Goal: Information Seeking & Learning: Learn about a topic

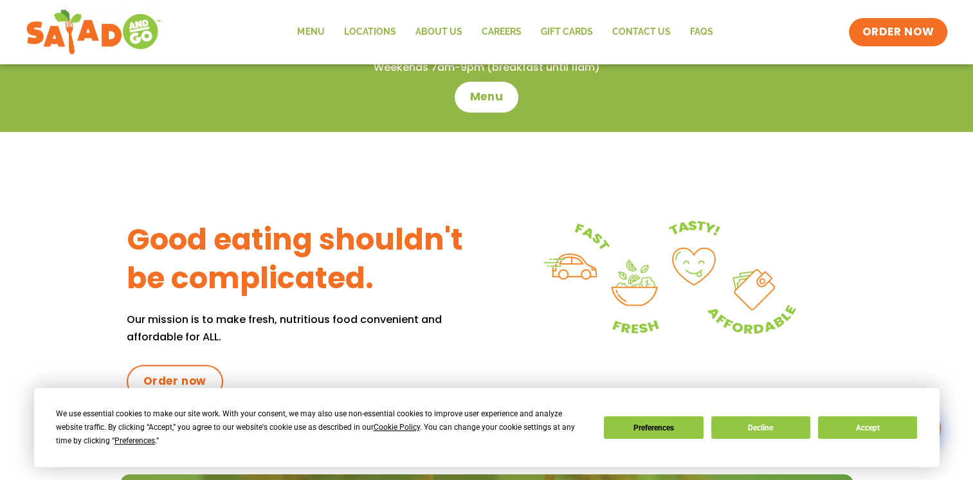
scroll to position [450, 0]
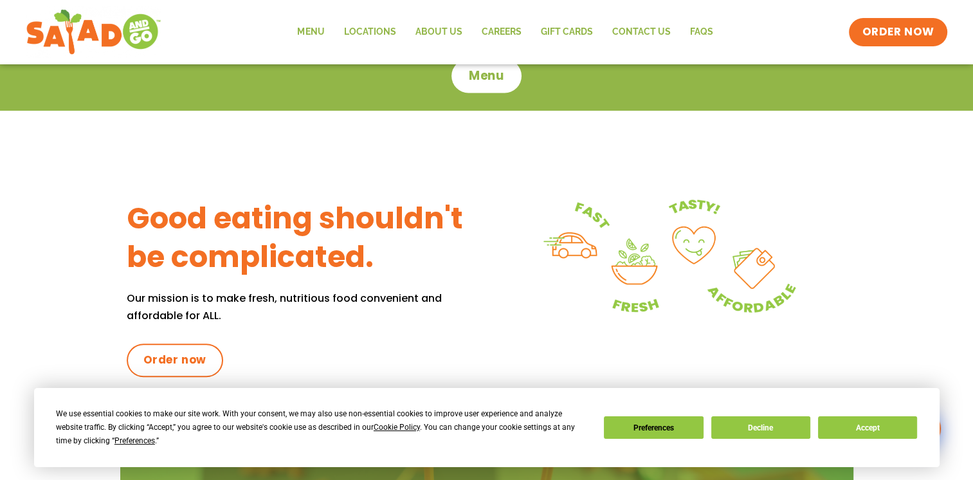
click at [481, 78] on span "Menu" at bounding box center [486, 76] width 37 height 17
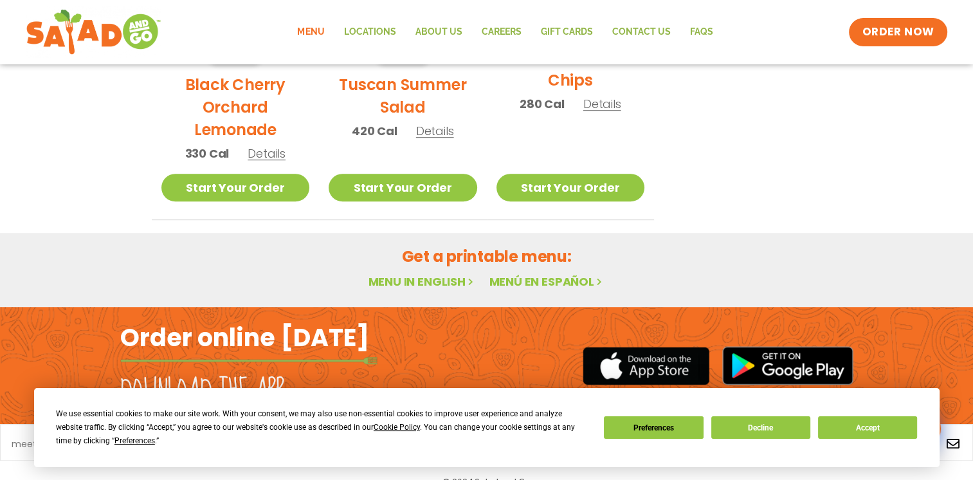
scroll to position [794, 0]
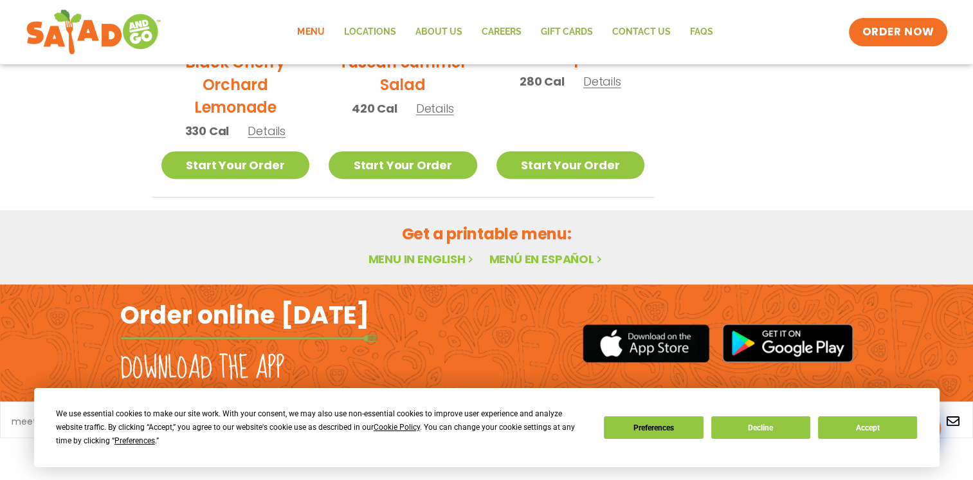
click at [412, 255] on link "Menu in English" at bounding box center [422, 259] width 108 height 16
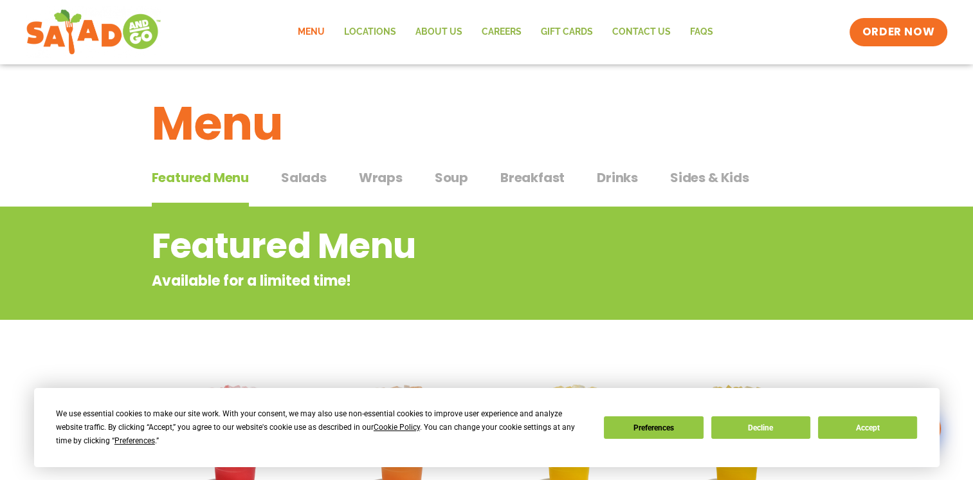
click at [376, 179] on span "Wraps" at bounding box center [381, 177] width 44 height 19
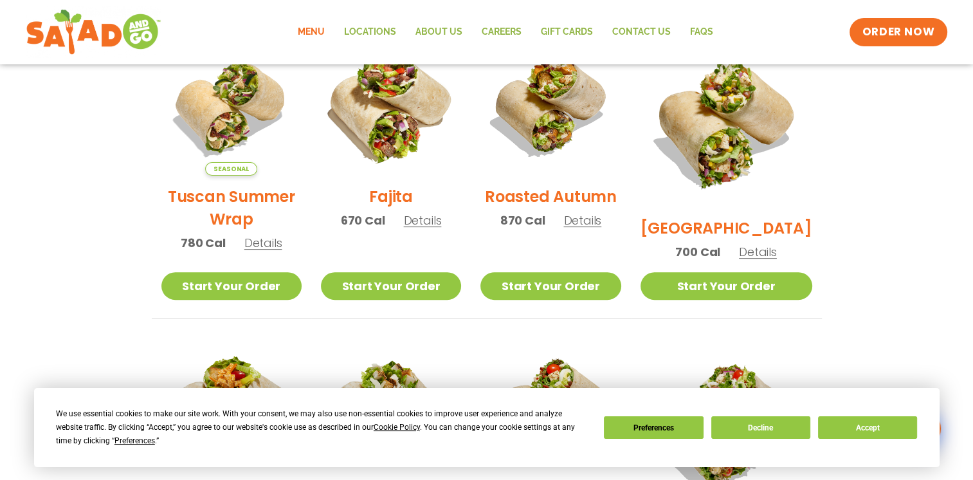
scroll to position [386, 0]
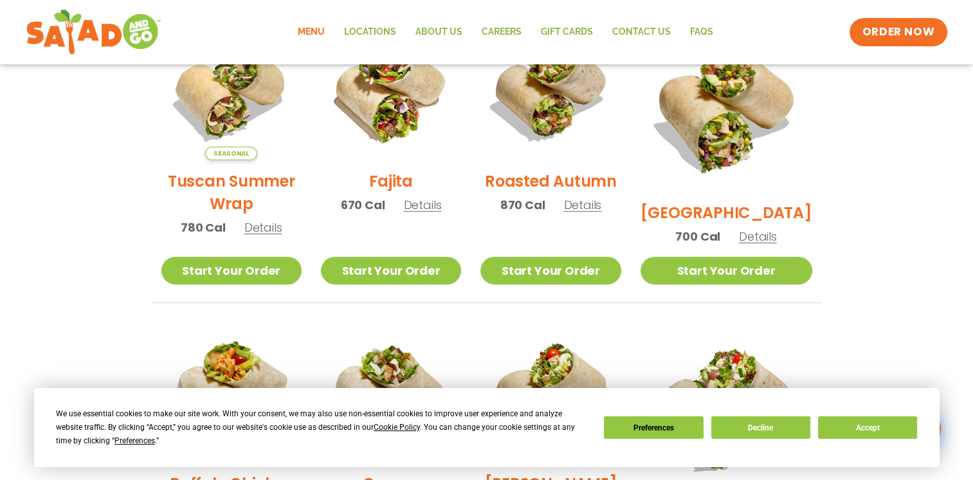
click at [270, 235] on span "Details" at bounding box center [263, 227] width 38 height 16
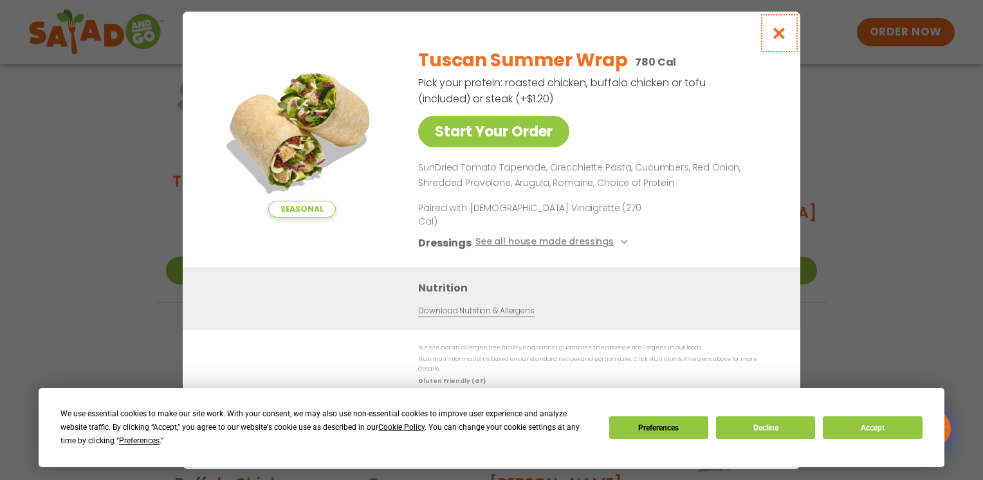
click at [781, 40] on icon "Close modal" at bounding box center [779, 33] width 16 height 14
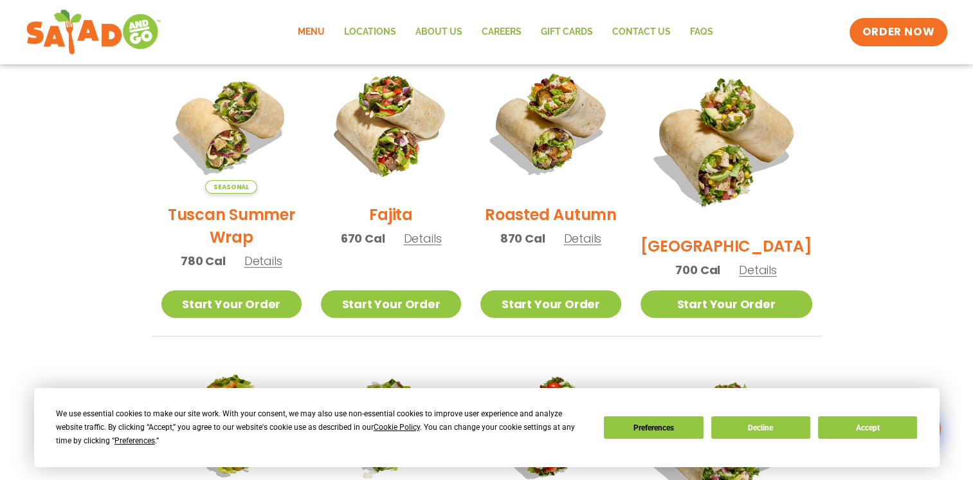
scroll to position [322, 0]
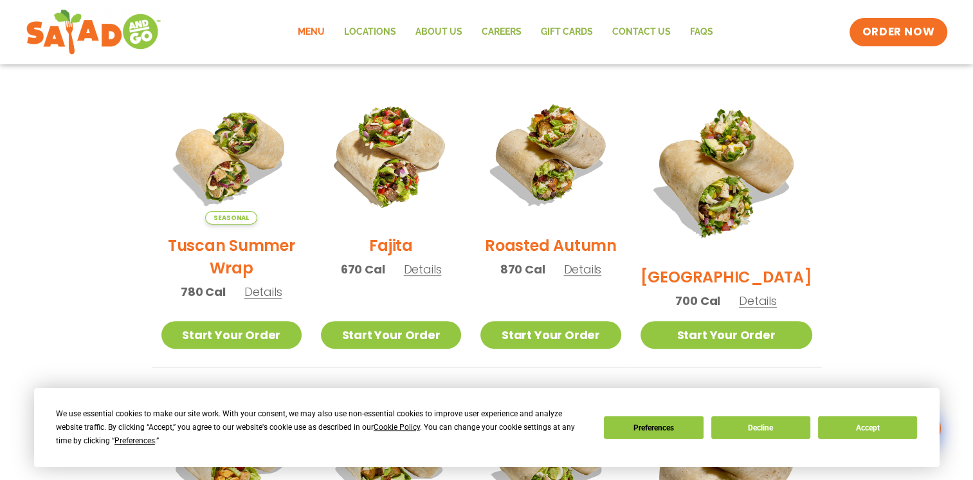
click at [592, 277] on span "Details" at bounding box center [582, 269] width 38 height 16
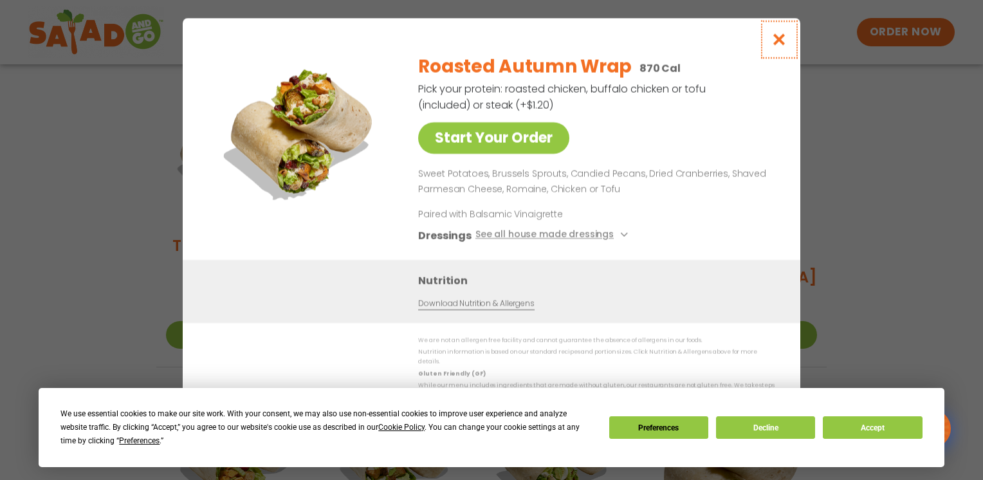
click at [789, 40] on button "Close modal" at bounding box center [779, 39] width 42 height 43
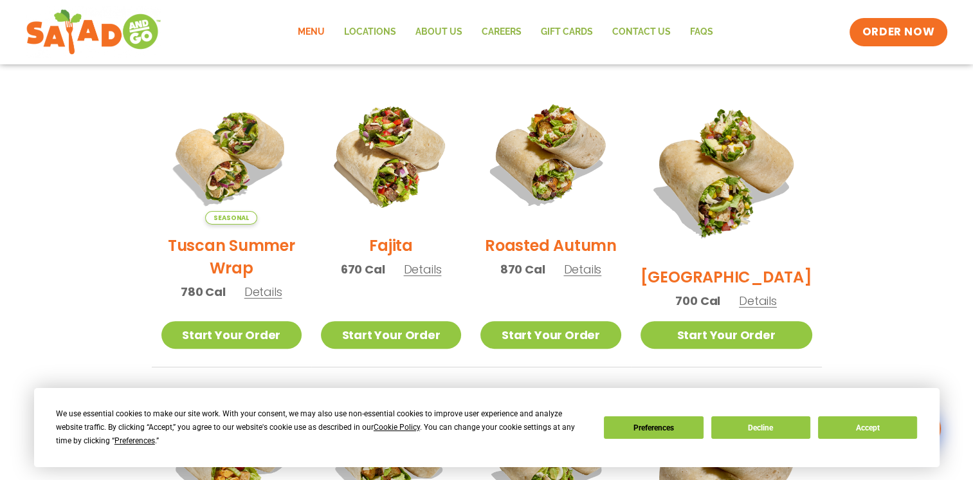
click at [767, 293] on span "Details" at bounding box center [758, 301] width 38 height 16
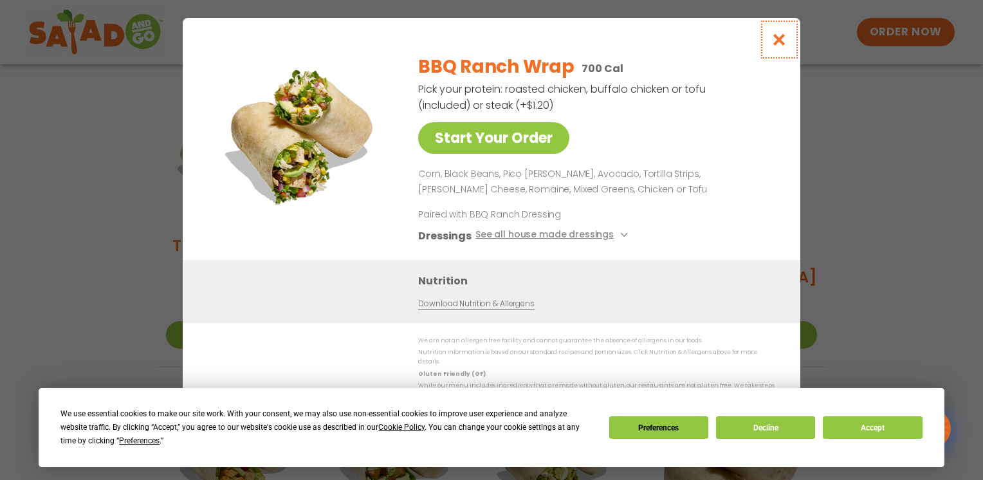
click at [779, 45] on icon "Close modal" at bounding box center [779, 40] width 16 height 14
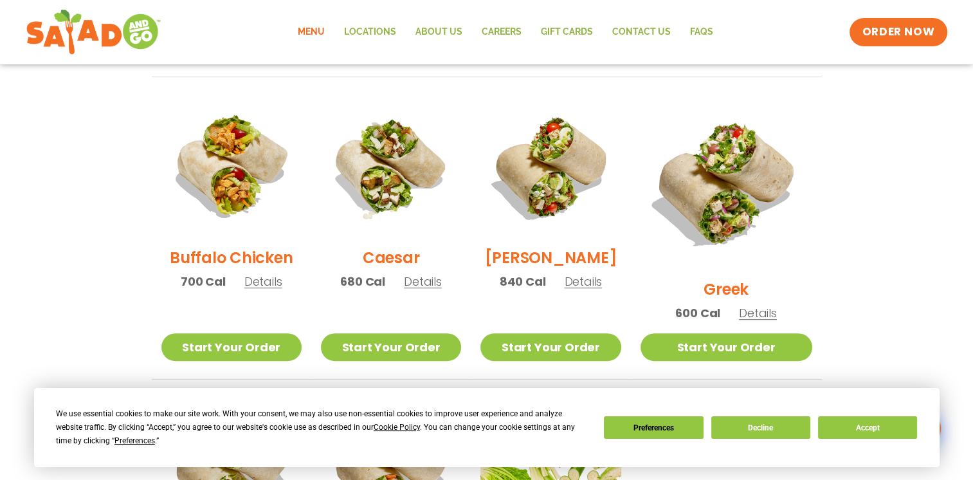
scroll to position [643, 0]
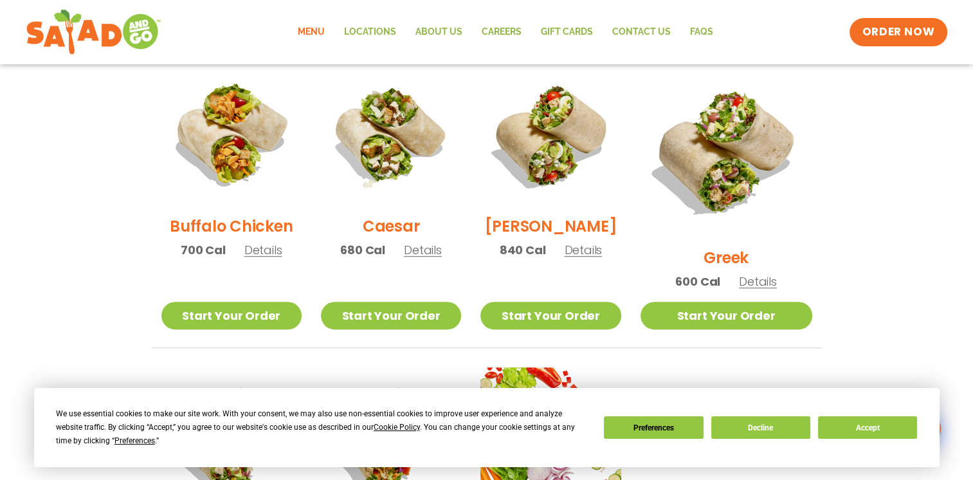
click at [432, 253] on span "Details" at bounding box center [423, 250] width 38 height 16
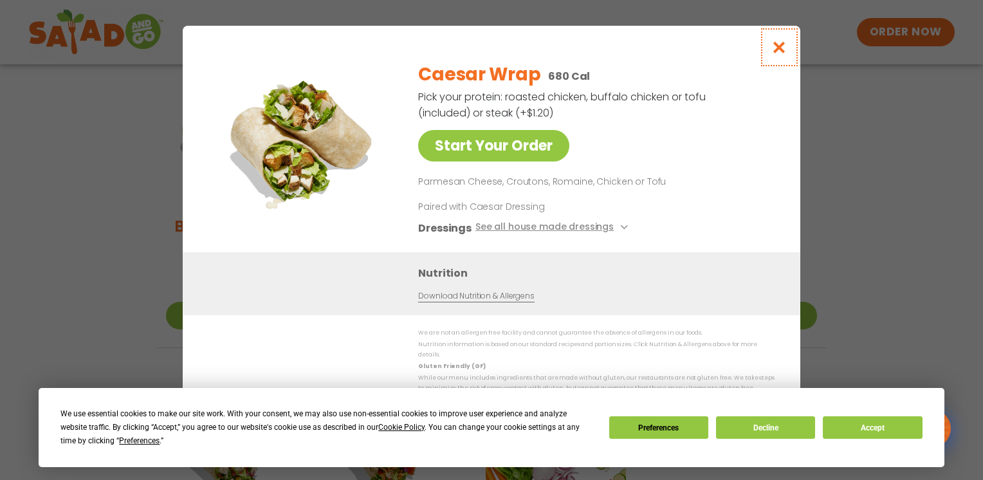
click at [777, 53] on icon "Close modal" at bounding box center [779, 48] width 16 height 14
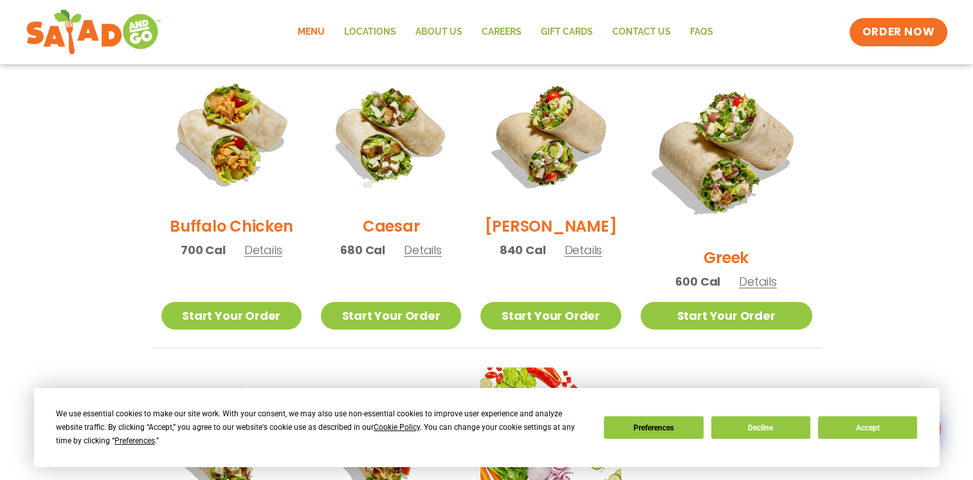
click at [601, 258] on span "Details" at bounding box center [583, 250] width 38 height 16
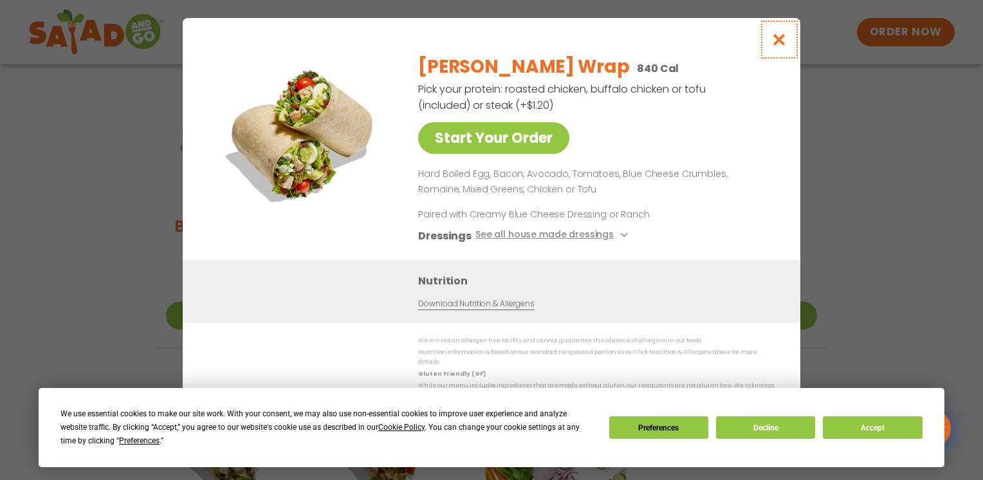
click at [772, 46] on icon "Close modal" at bounding box center [779, 40] width 16 height 14
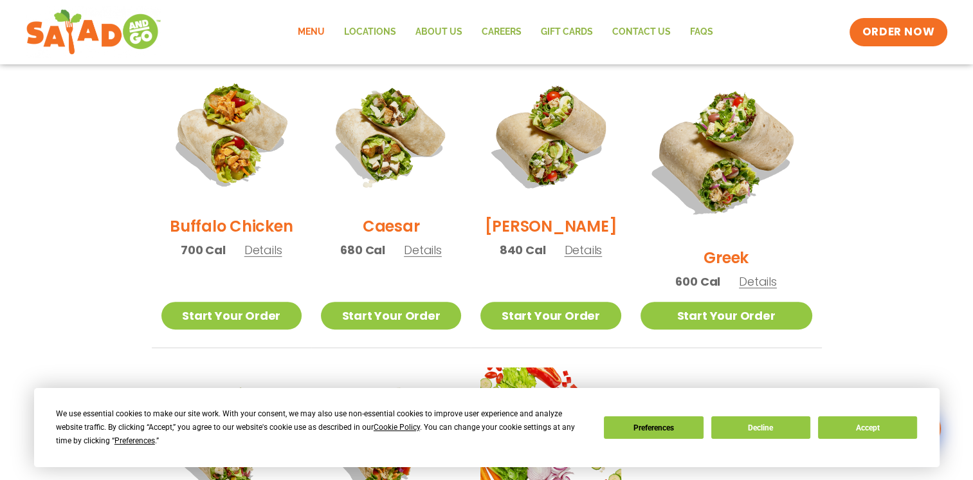
click at [760, 273] on span "Details" at bounding box center [758, 281] width 38 height 16
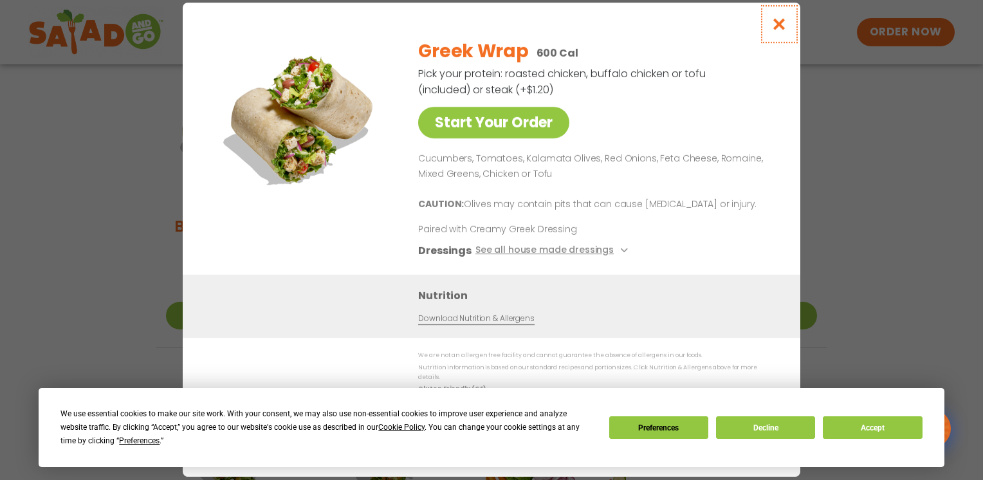
click at [777, 30] on icon "Close modal" at bounding box center [779, 24] width 16 height 14
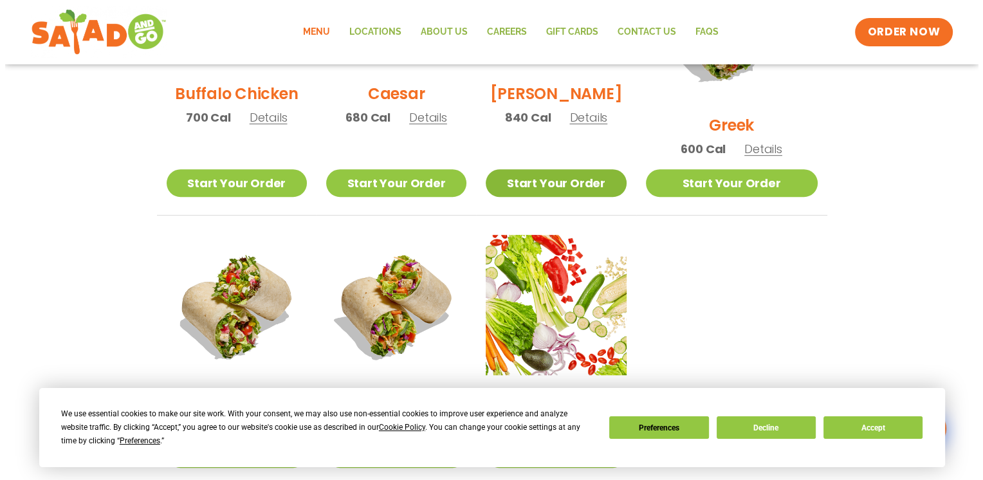
scroll to position [836, 0]
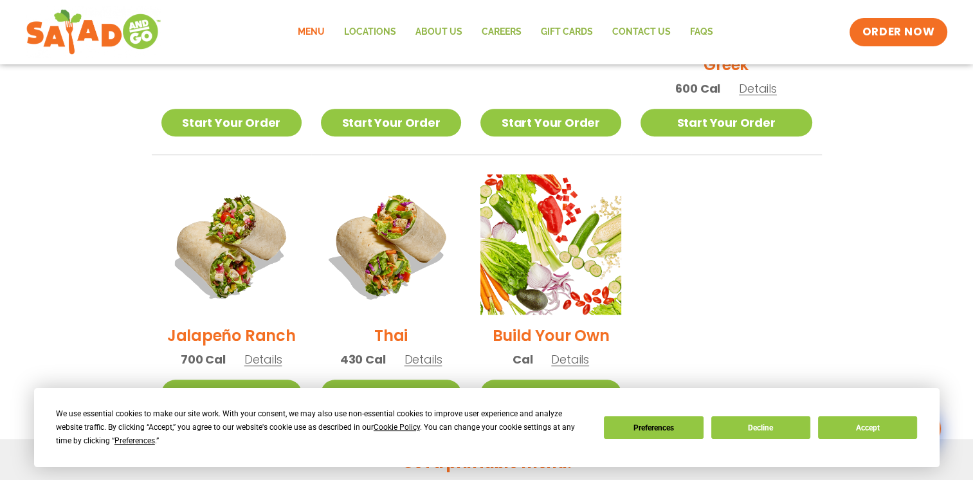
click at [257, 351] on span "Details" at bounding box center [263, 359] width 38 height 16
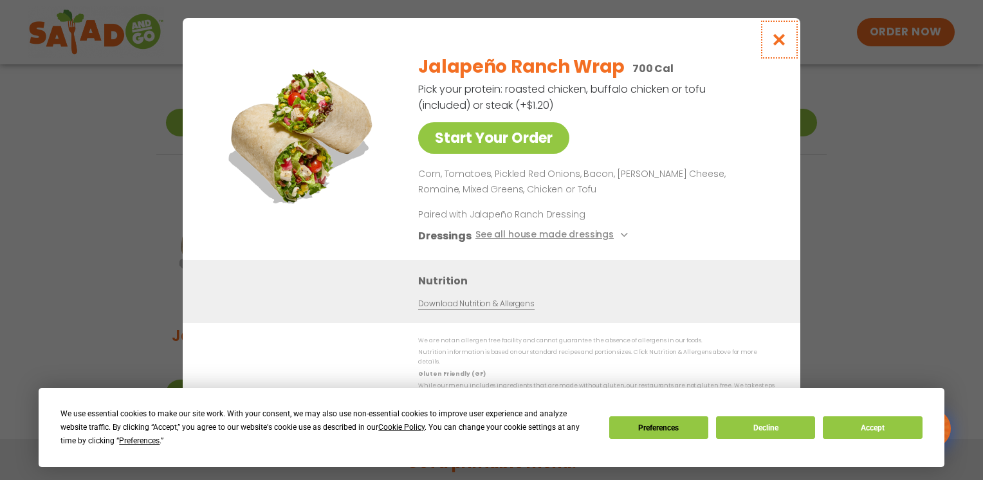
click at [773, 44] on icon "Close modal" at bounding box center [779, 40] width 16 height 14
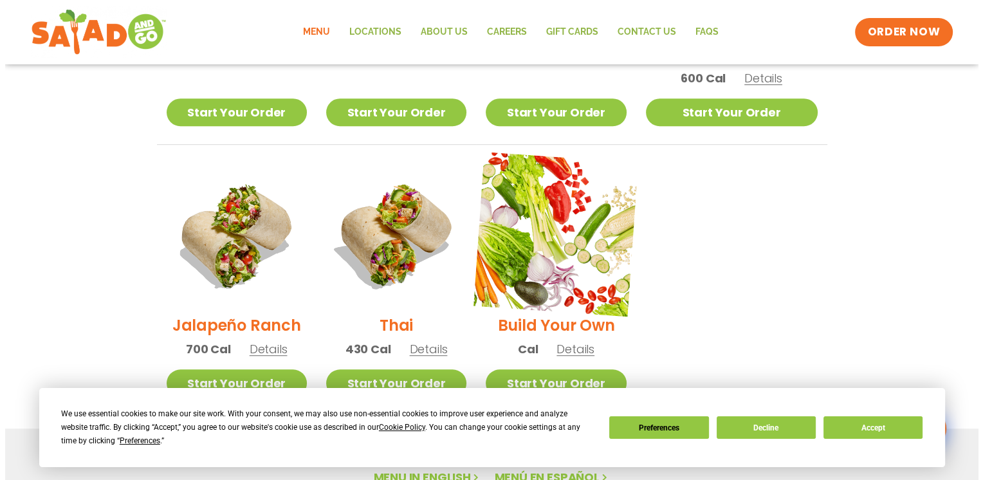
scroll to position [893, 0]
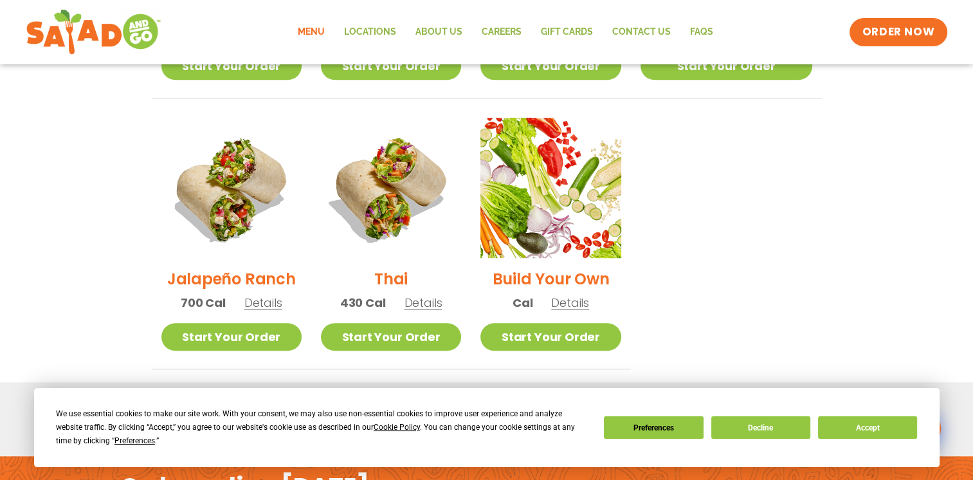
click at [442, 295] on span "Details" at bounding box center [424, 303] width 38 height 16
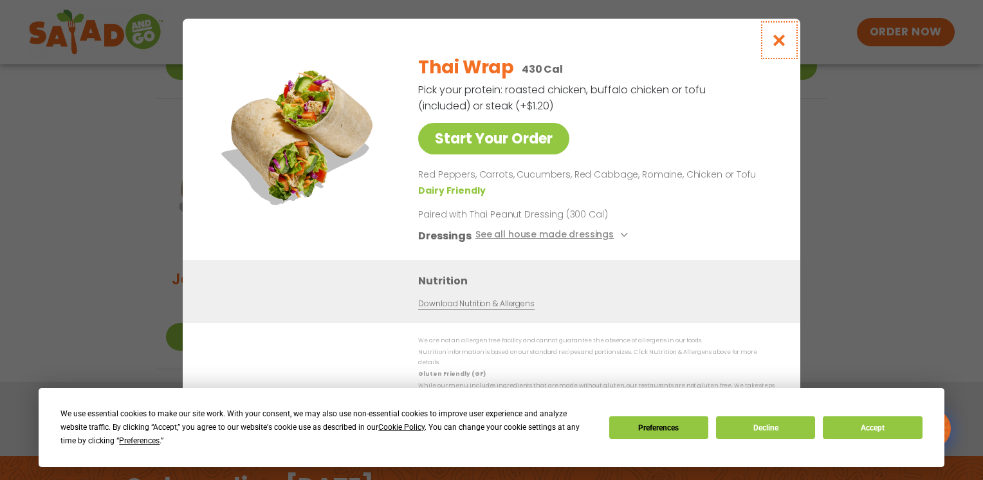
click at [778, 43] on icon "Close modal" at bounding box center [779, 40] width 16 height 14
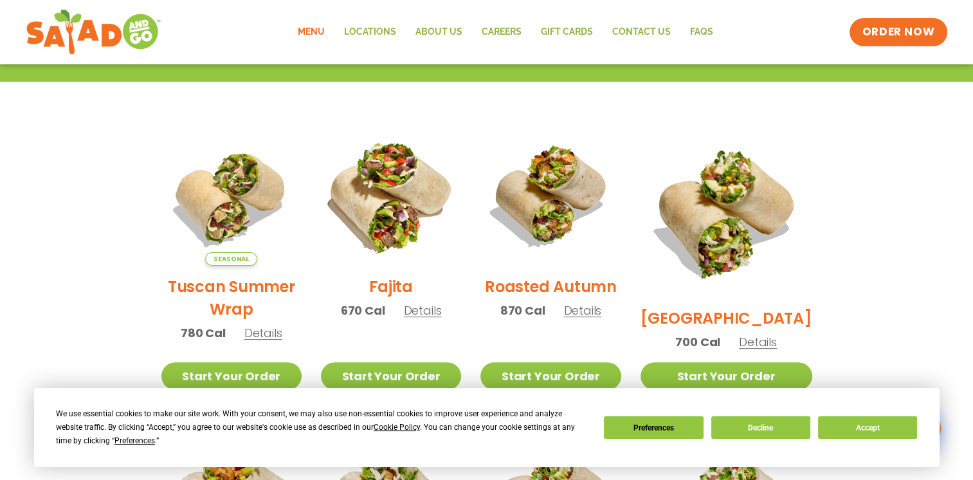
scroll to position [250, 0]
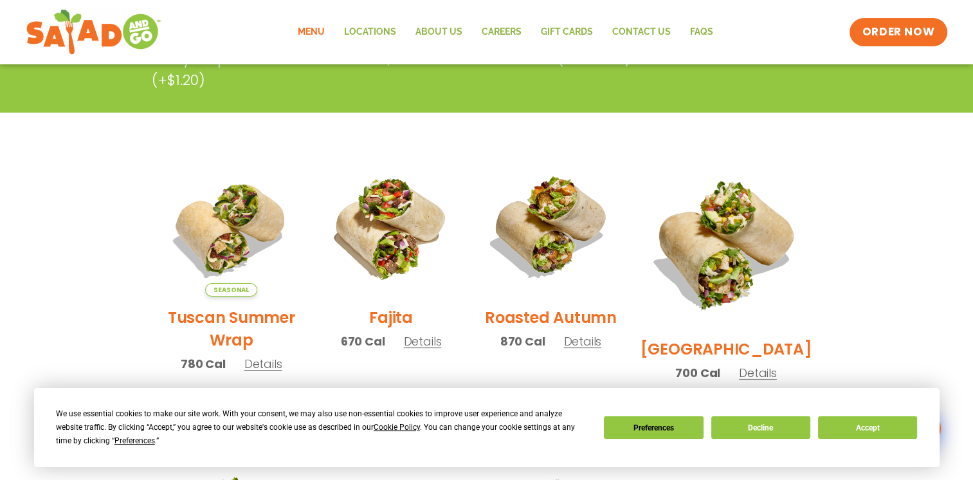
click at [268, 369] on span "Details" at bounding box center [263, 364] width 38 height 16
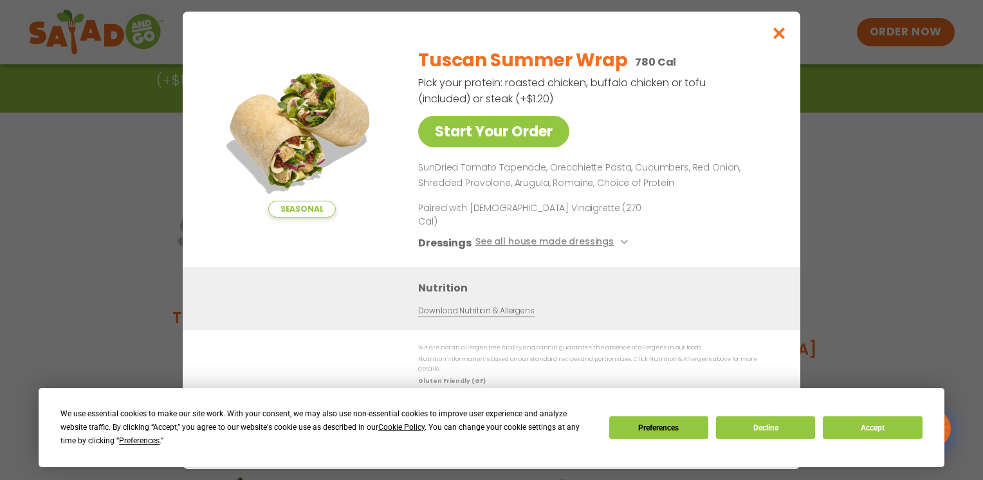
click at [566, 181] on p "SunDried Tomato Tapenade, Orecchiette Pasta, Cucumbers, Red Onion, Shredded Pro…" at bounding box center [593, 175] width 351 height 31
copy p "Orecchiette"
click at [289, 217] on span "Seasonal" at bounding box center [302, 209] width 68 height 17
click at [778, 40] on icon "Close modal" at bounding box center [779, 33] width 16 height 14
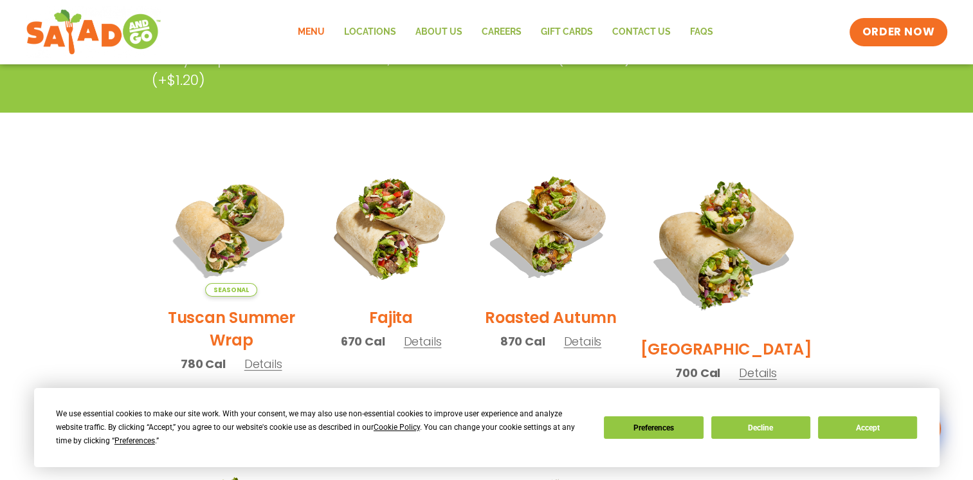
click at [429, 347] on span "Details" at bounding box center [423, 341] width 38 height 16
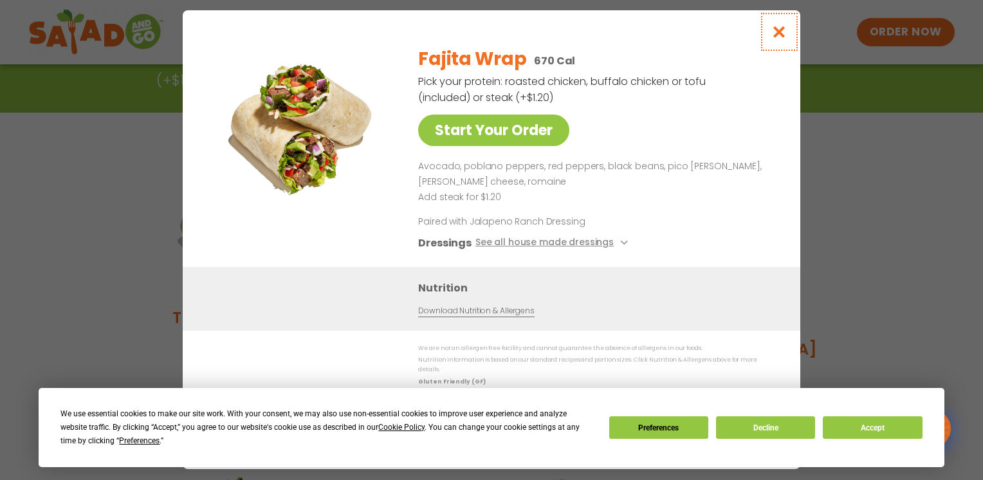
click at [779, 29] on icon "Close modal" at bounding box center [779, 32] width 16 height 14
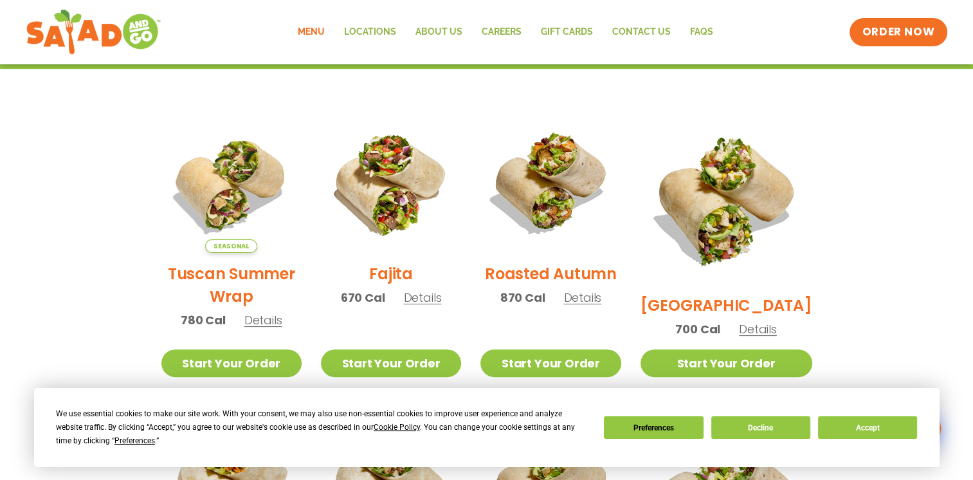
scroll to position [378, 0]
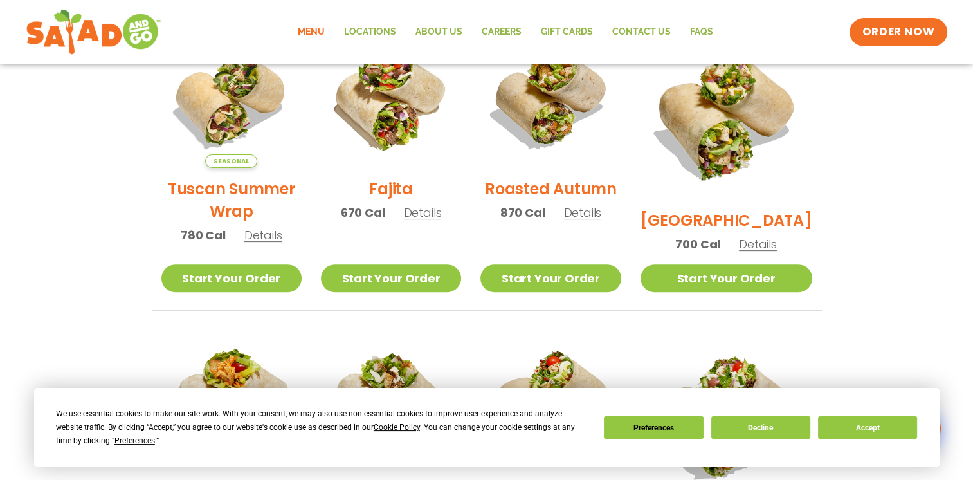
click at [756, 236] on span "Details" at bounding box center [758, 244] width 38 height 16
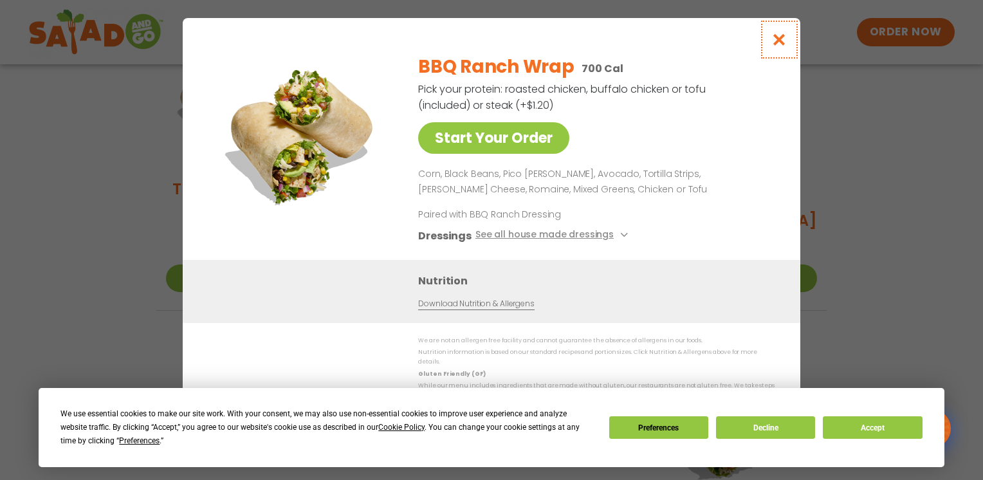
click at [776, 37] on icon "Close modal" at bounding box center [779, 40] width 16 height 14
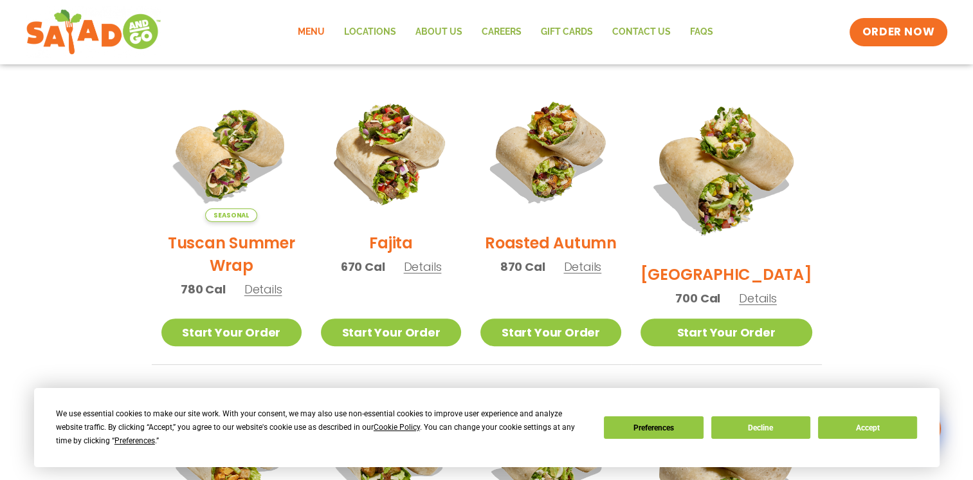
scroll to position [314, 0]
